Goal: Information Seeking & Learning: Learn about a topic

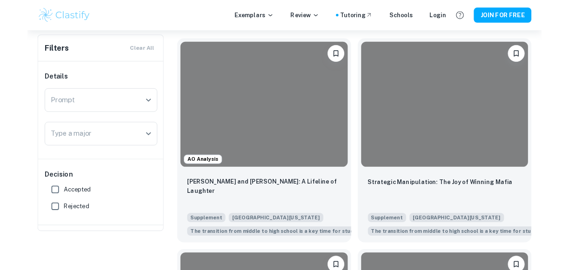
scroll to position [97, 0]
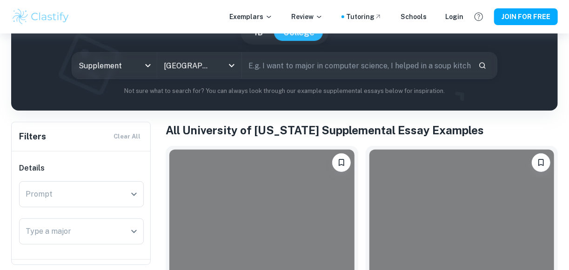
click at [351, 67] on input "text" at bounding box center [356, 66] width 228 height 26
click at [353, 55] on input "text" at bounding box center [356, 66] width 228 height 26
type input "t"
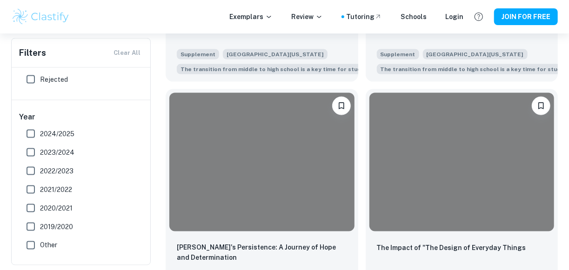
scroll to position [357, 0]
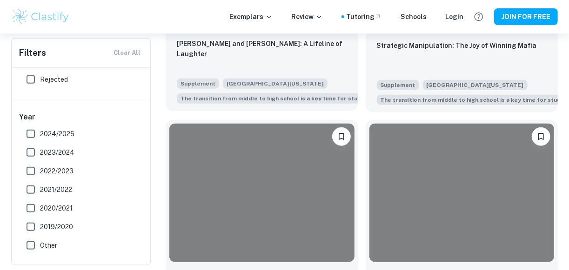
click at [322, 56] on div "[PERSON_NAME] and [PERSON_NAME]: A Lifeline of Laughter" at bounding box center [262, 55] width 170 height 32
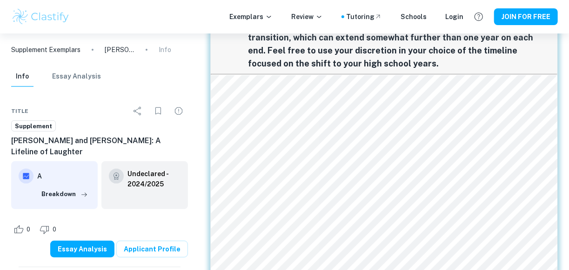
scroll to position [180, 0]
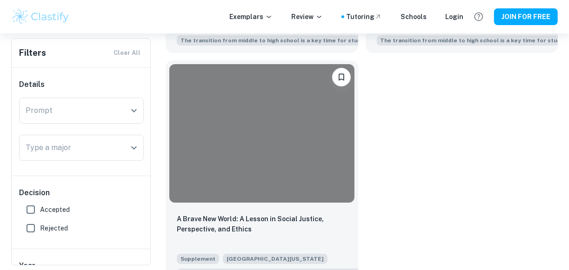
scroll to position [1606, 0]
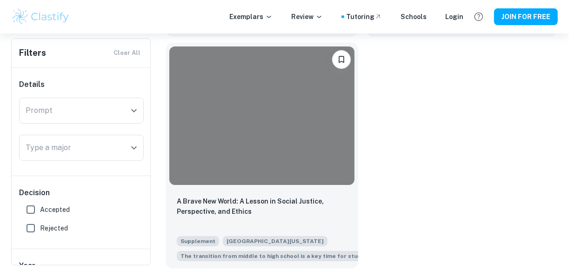
click at [236, 143] on div at bounding box center [261, 116] width 185 height 139
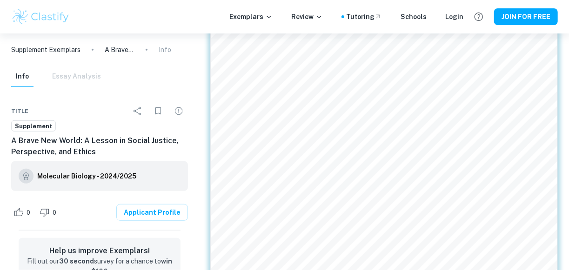
scroll to position [204, 0]
click at [59, 77] on div "Info Essay Analysis" at bounding box center [56, 77] width 90 height 20
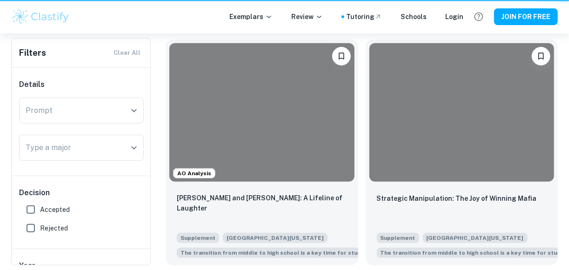
scroll to position [1606, 0]
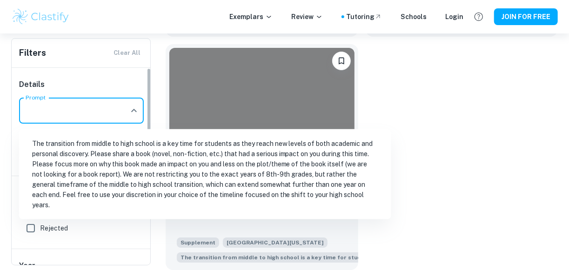
click at [116, 104] on input "Prompt" at bounding box center [74, 111] width 102 height 18
click at [203, 141] on li "The transition from middle to high school is a key time for students as they re…" at bounding box center [205, 174] width 365 height 83
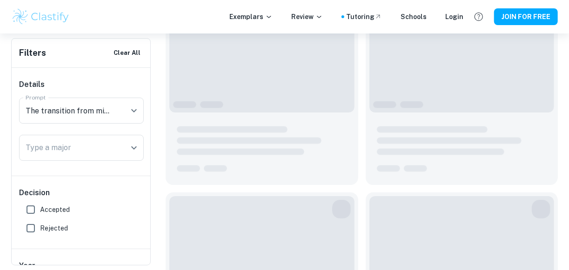
scroll to position [1629, 0]
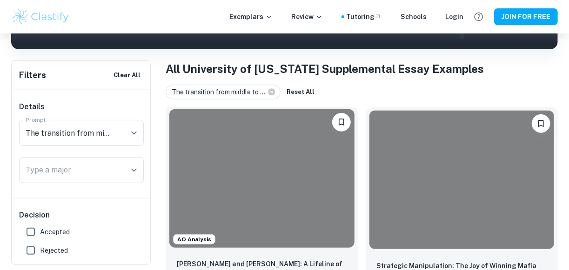
type input "The transition from middle to high school is a key time for students as they re…"
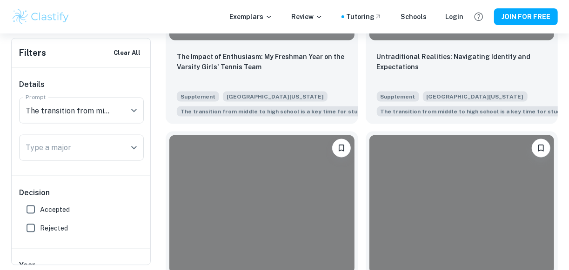
scroll to position [694, 0]
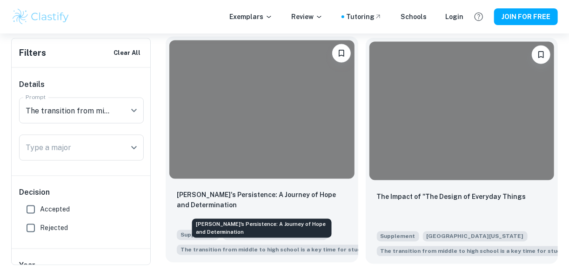
click at [330, 202] on p "[PERSON_NAME]'s Persistence: A Journey of Hope and Determination" at bounding box center [262, 200] width 170 height 20
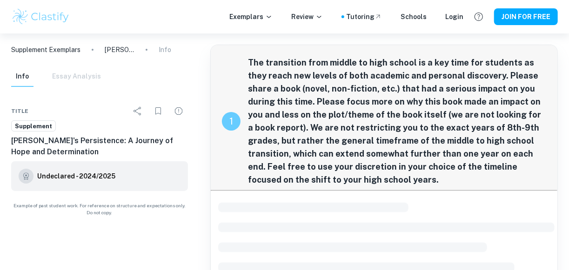
scroll to position [134, 0]
